Goal: Task Accomplishment & Management: Manage account settings

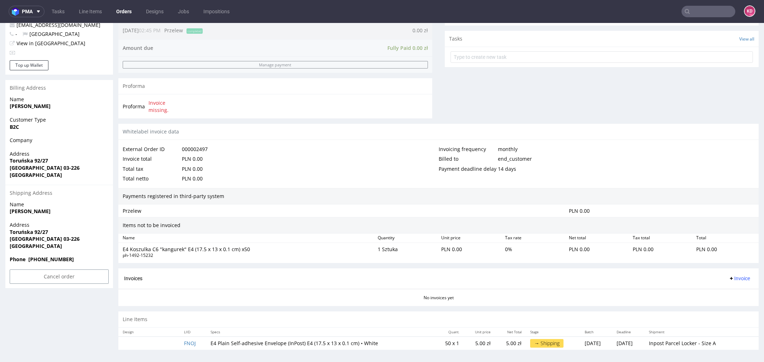
scroll to position [2, 0]
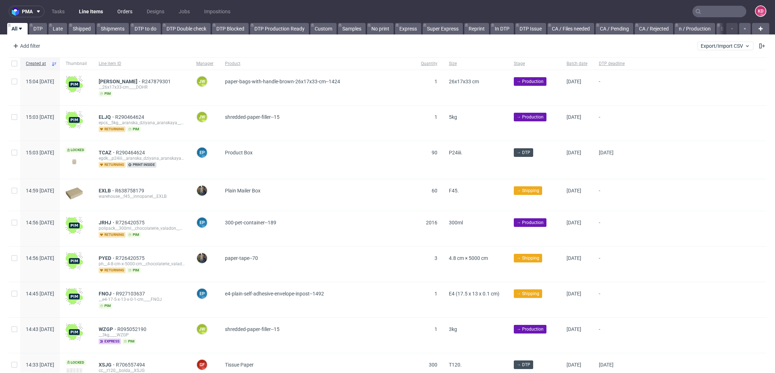
click at [127, 11] on link "Orders" at bounding box center [125, 11] width 24 height 11
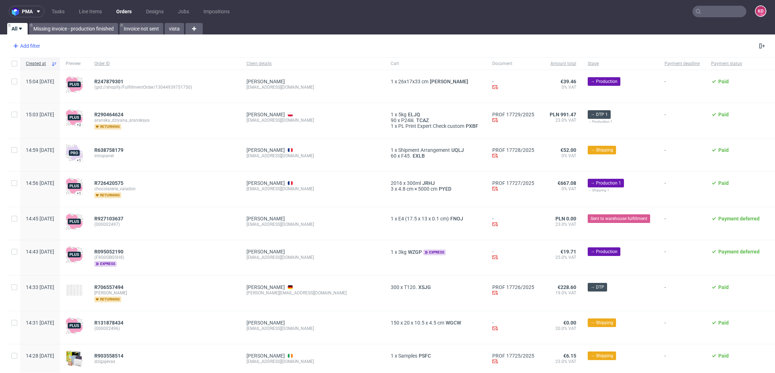
click at [32, 46] on div "Add filter" at bounding box center [26, 45] width 32 height 11
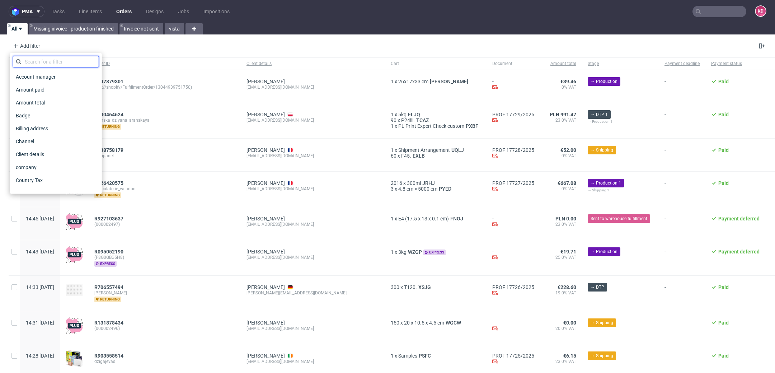
click at [37, 66] on input "text" at bounding box center [56, 61] width 86 height 11
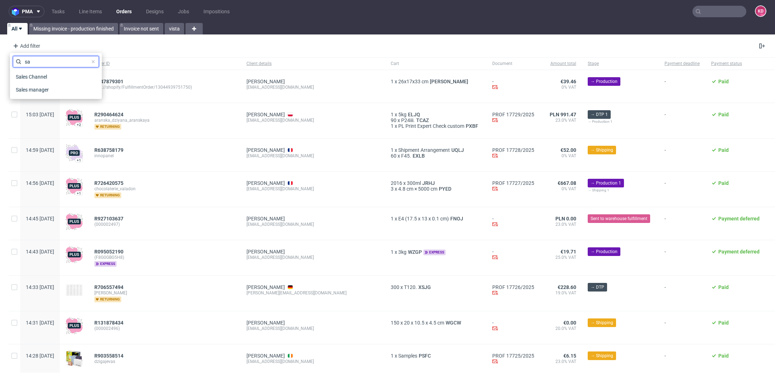
type input "sa"
click at [24, 76] on span "Sales Channel" at bounding box center [32, 77] width 38 height 10
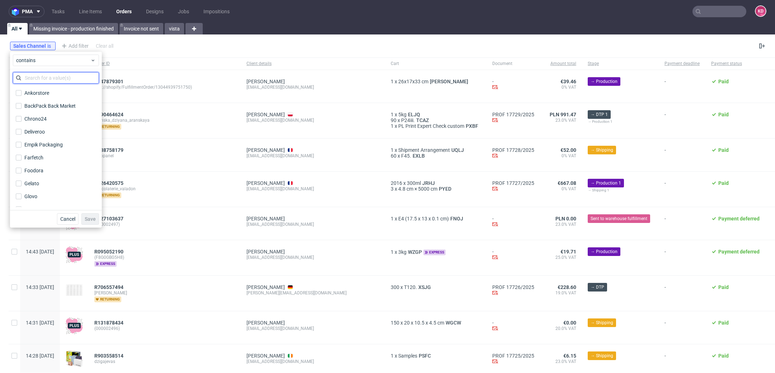
click at [28, 79] on input "text" at bounding box center [56, 77] width 86 height 11
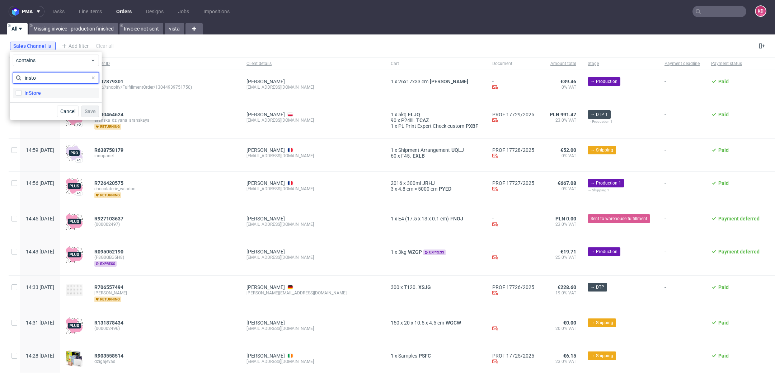
type input "insto"
click at [39, 93] on div "InStore" at bounding box center [32, 92] width 17 height 7
click at [22, 93] on input "InStore" at bounding box center [19, 93] width 6 height 6
checkbox input "true"
click at [92, 110] on span "Save" at bounding box center [90, 111] width 11 height 5
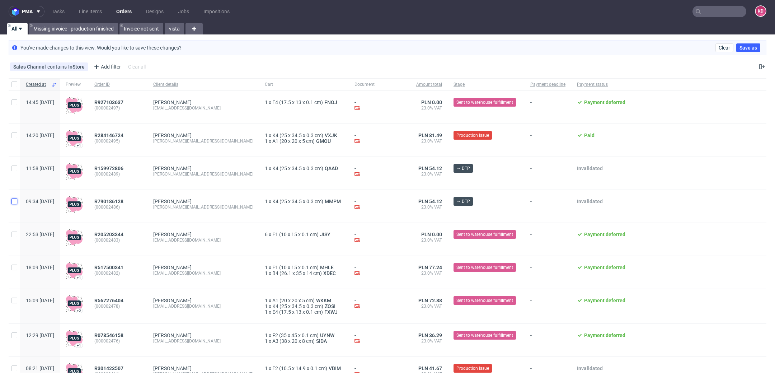
click at [14, 200] on input "checkbox" at bounding box center [14, 201] width 6 height 6
checkbox input "true"
click at [13, 201] on input "checkbox" at bounding box center [14, 201] width 6 height 6
checkbox input "false"
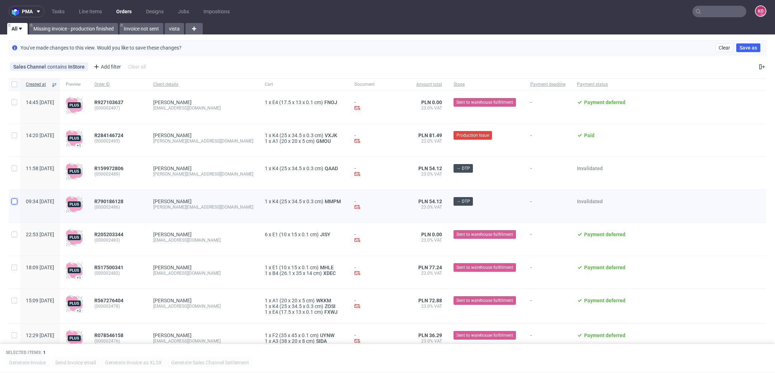
checkbox input "false"
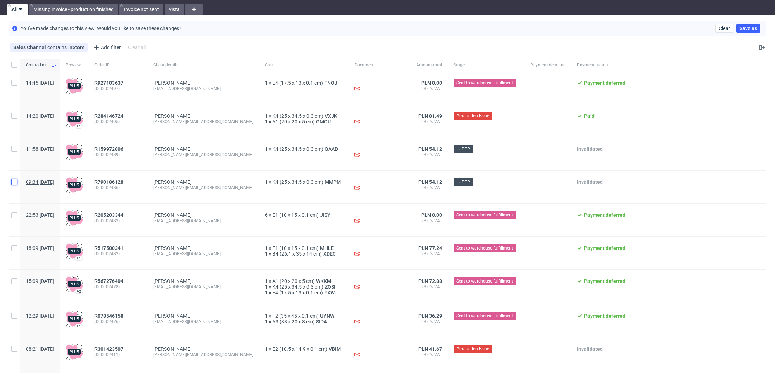
scroll to position [20, 0]
click at [14, 316] on input "checkbox" at bounding box center [14, 315] width 6 height 6
checkbox input "true"
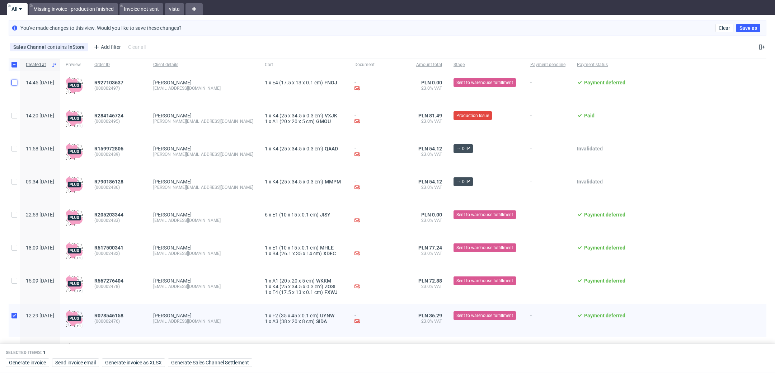
click at [15, 85] on input "checkbox" at bounding box center [14, 83] width 6 height 6
checkbox input "true"
click at [123, 83] on span "R927103637" at bounding box center [108, 83] width 29 height 6
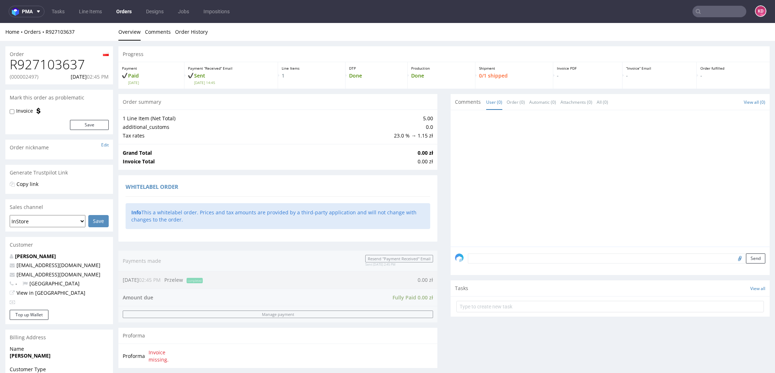
scroll to position [239, 0]
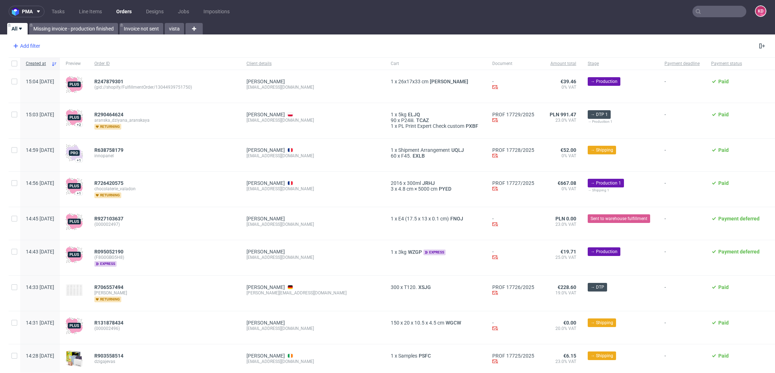
click at [37, 43] on div "Add filter" at bounding box center [26, 45] width 32 height 11
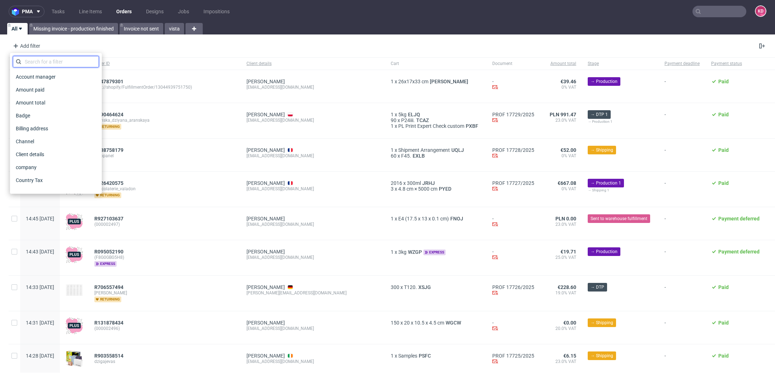
click at [41, 62] on input "text" at bounding box center [56, 61] width 86 height 11
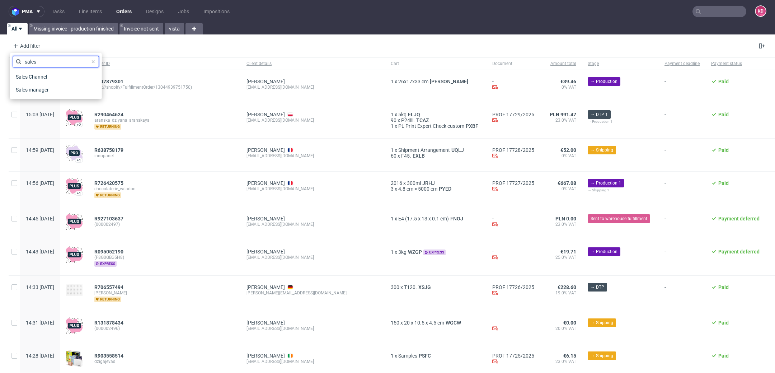
type input "sales"
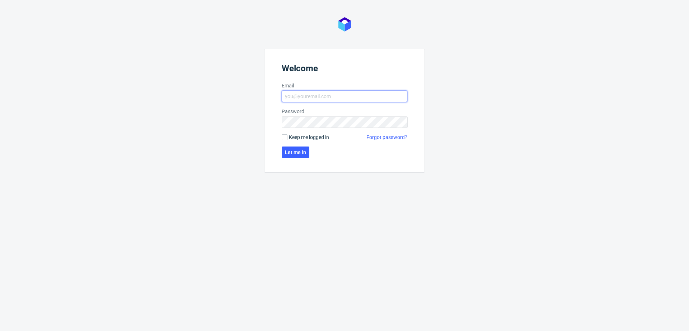
click at [336, 95] on input "Email" at bounding box center [345, 96] width 126 height 11
type input "[PERSON_NAME][EMAIL_ADDRESS][PERSON_NAME][DOMAIN_NAME]"
click button "Let me in" at bounding box center [296, 152] width 28 height 11
